Goal: Navigation & Orientation: Find specific page/section

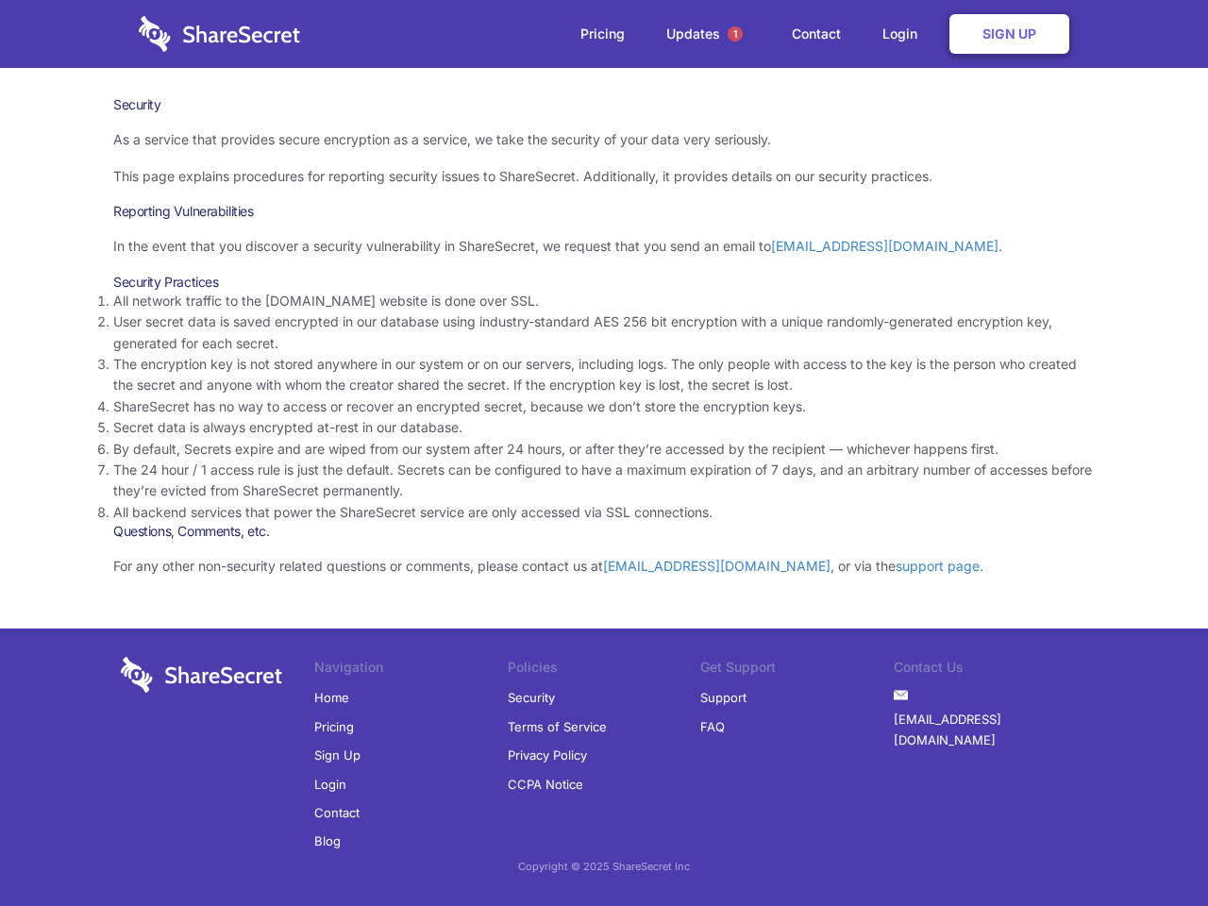
click at [604, 453] on li "By default, Secrets expire and are wiped from our system after 24 hours, or aft…" at bounding box center [604, 449] width 982 height 21
click at [735, 34] on span "1" at bounding box center [735, 33] width 15 height 15
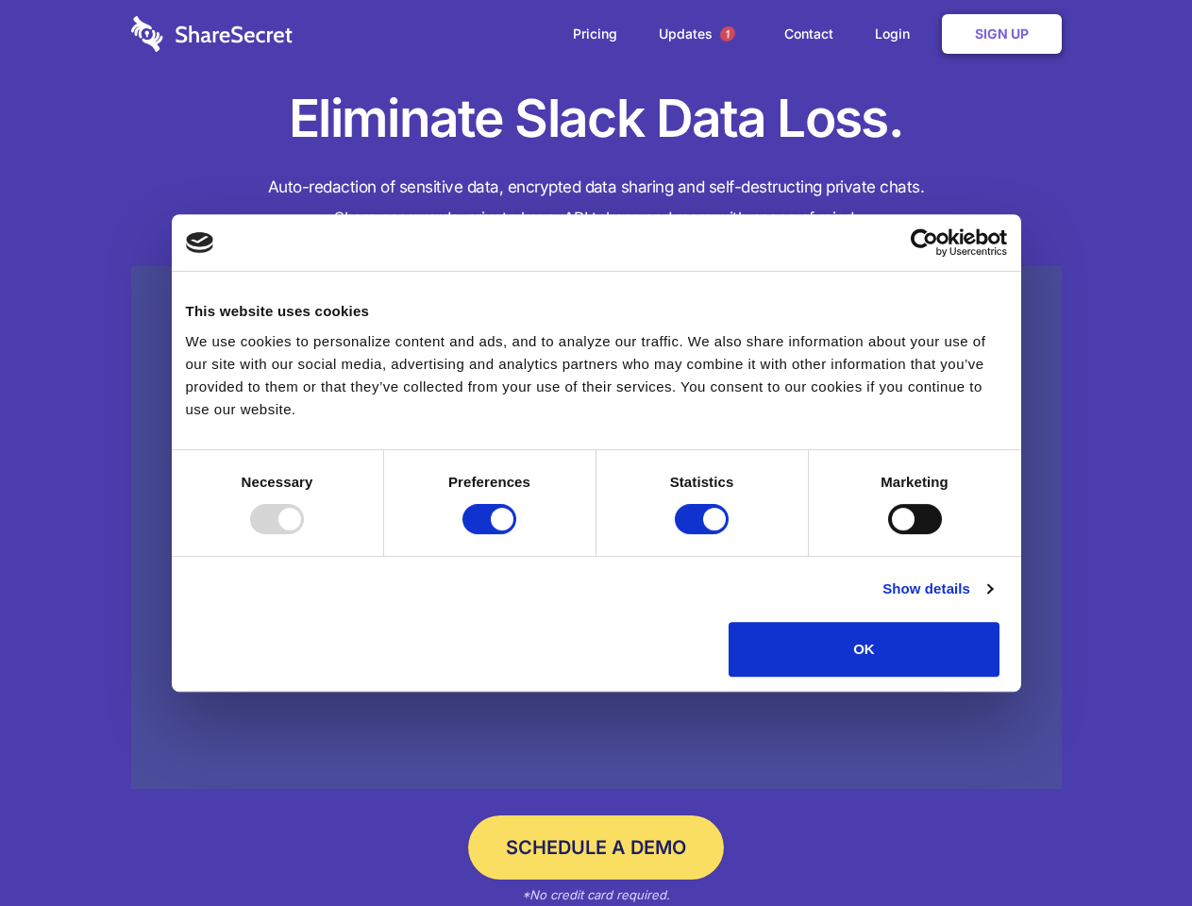
click at [304, 534] on div at bounding box center [277, 519] width 54 height 30
click at [516, 534] on input "Preferences" at bounding box center [490, 519] width 54 height 30
checkbox input "false"
click at [704, 534] on input "Statistics" at bounding box center [702, 519] width 54 height 30
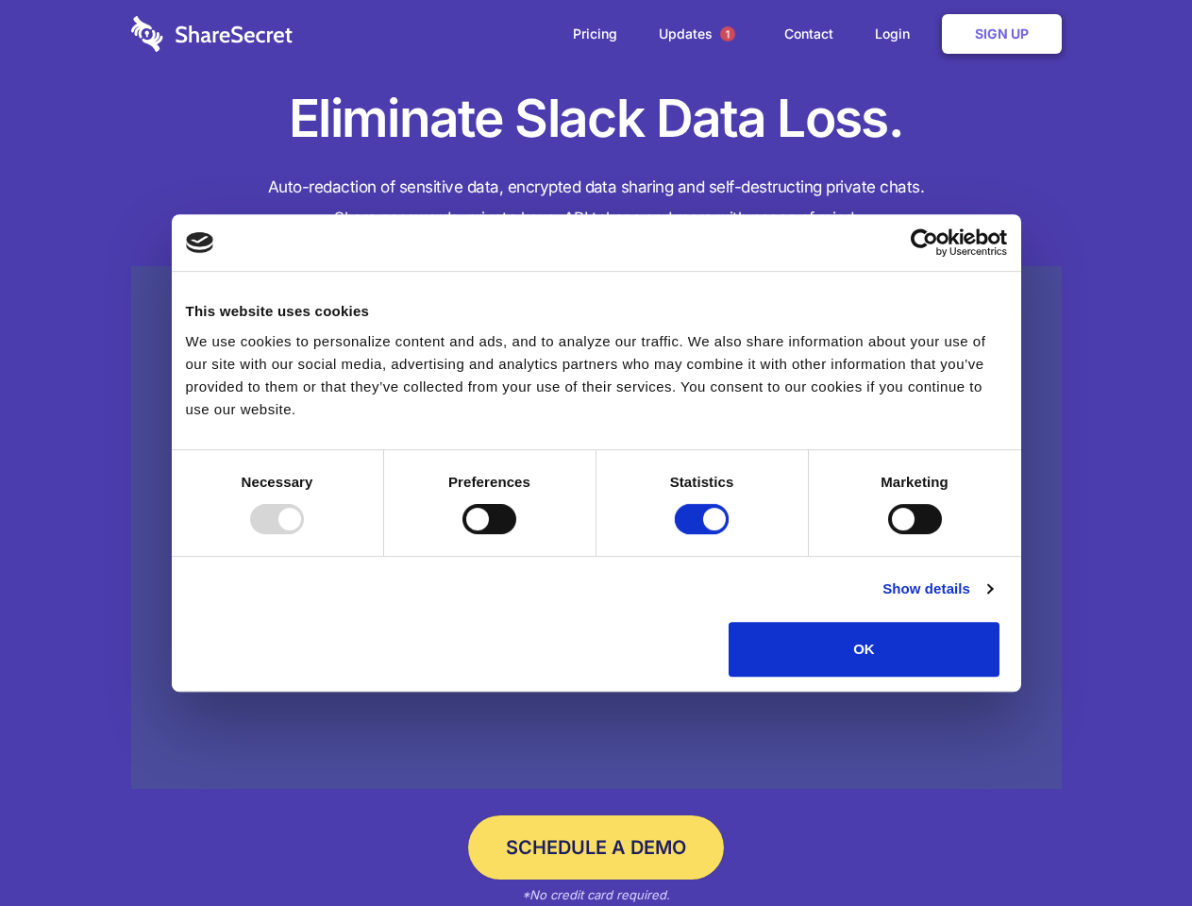
checkbox input "false"
click at [888, 534] on input "Marketing" at bounding box center [915, 519] width 54 height 30
checkbox input "true"
click at [992, 600] on link "Show details" at bounding box center [937, 589] width 109 height 23
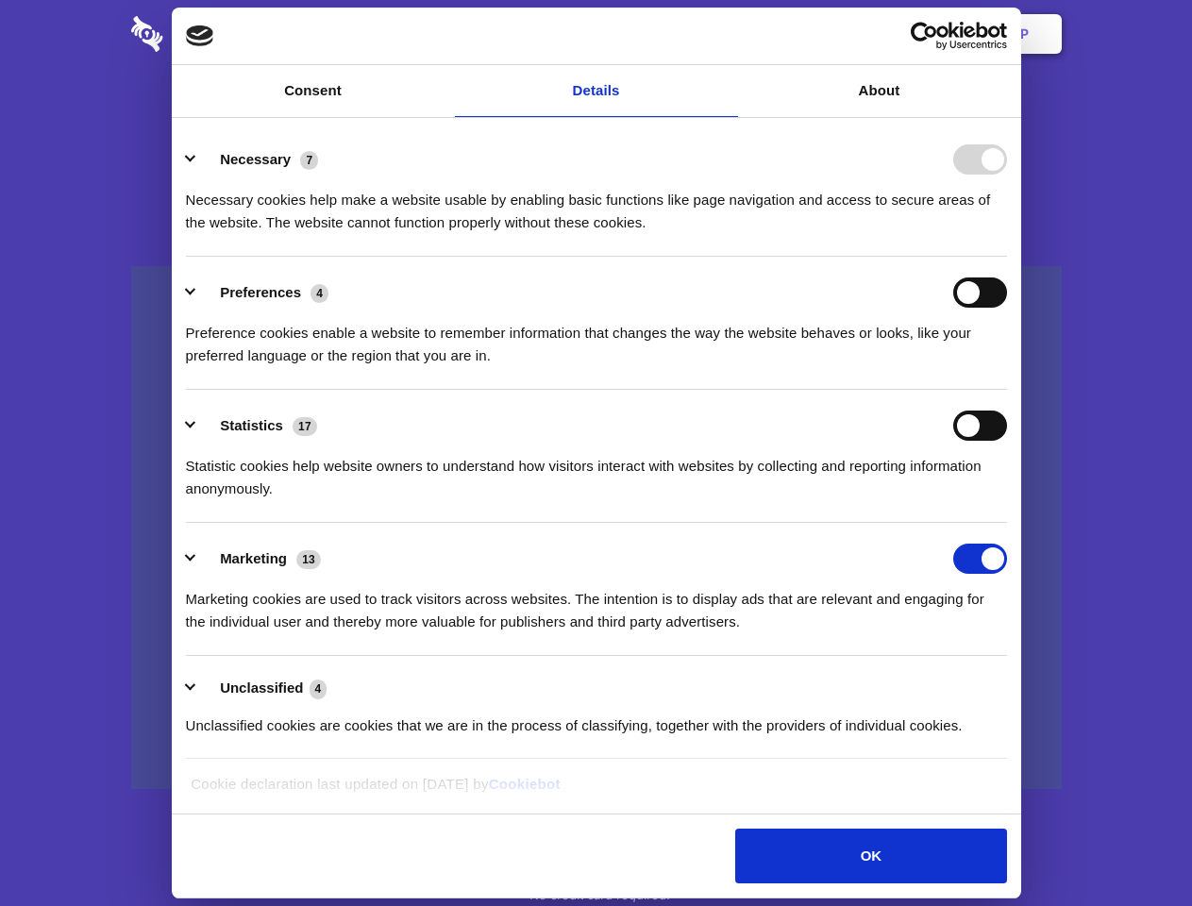
click at [1007, 257] on li "Necessary 7 Necessary cookies help make a website usable by enabling basic func…" at bounding box center [596, 190] width 821 height 133
click at [727, 34] on span "1" at bounding box center [727, 33] width 15 height 15
